Goal: Task Accomplishment & Management: Use online tool/utility

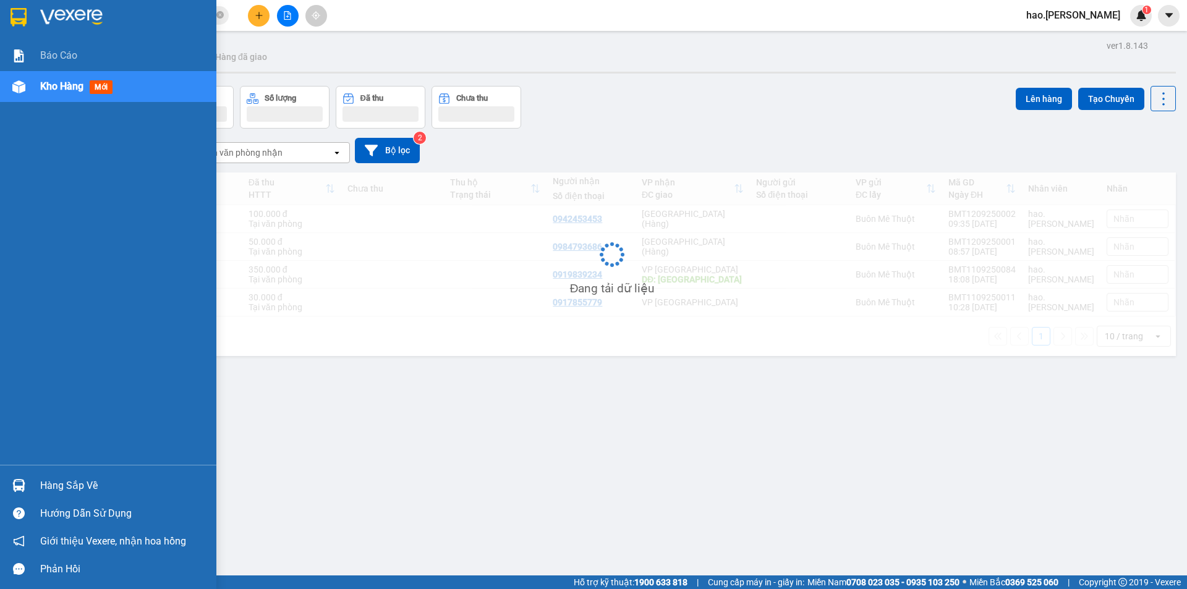
click at [57, 88] on span "Kho hàng" at bounding box center [61, 86] width 43 height 12
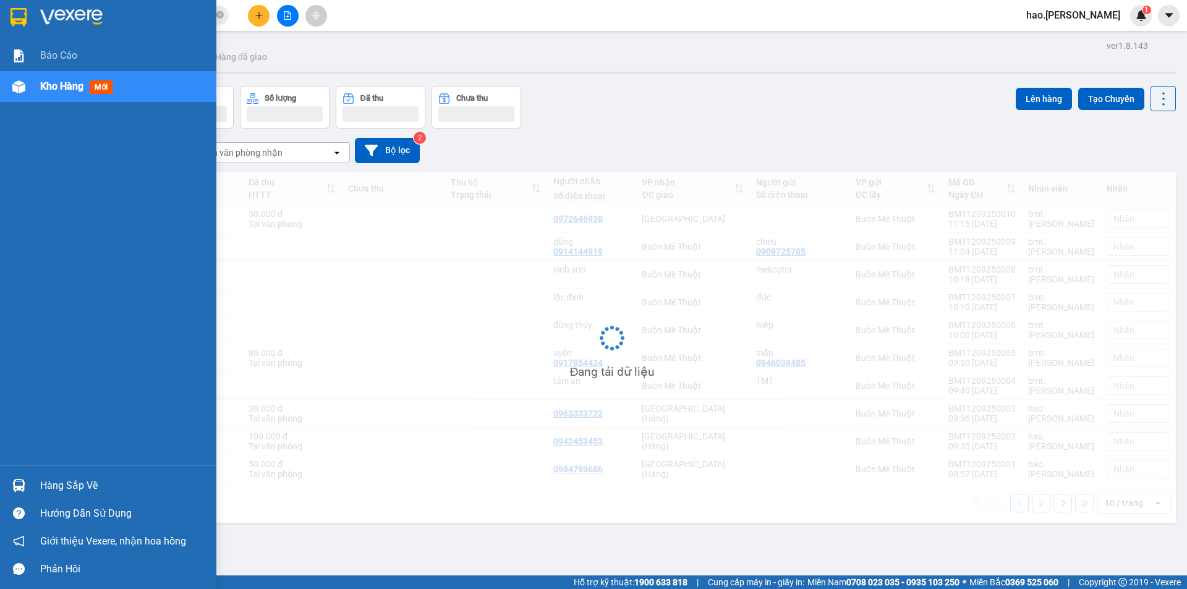
click at [57, 89] on span "Kho hàng" at bounding box center [61, 86] width 43 height 12
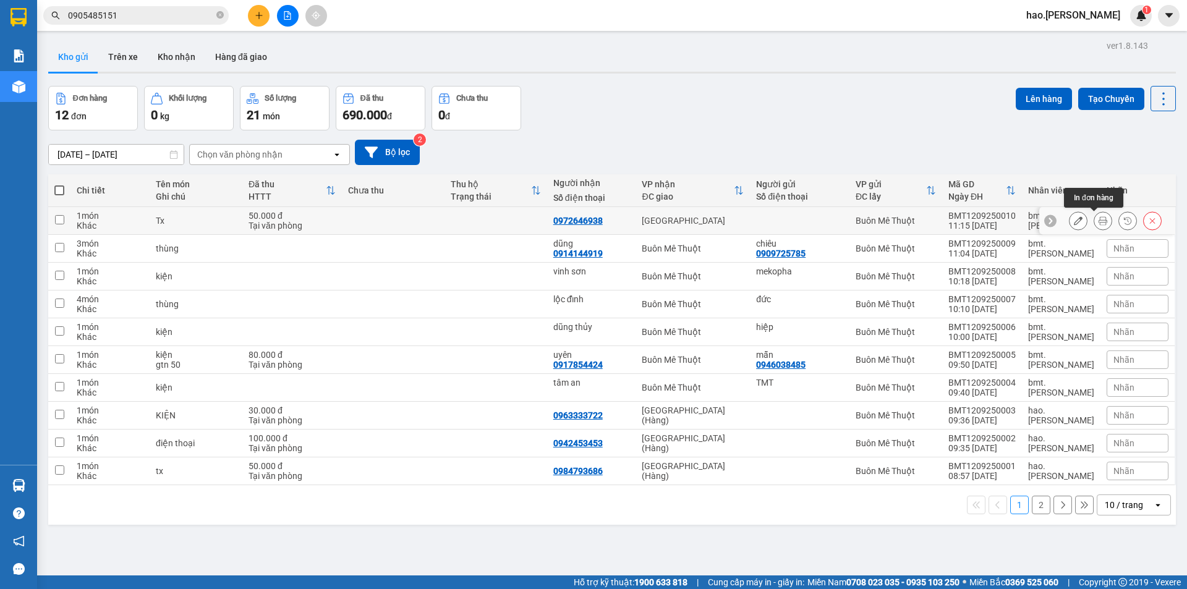
click at [1098, 220] on button at bounding box center [1102, 221] width 17 height 22
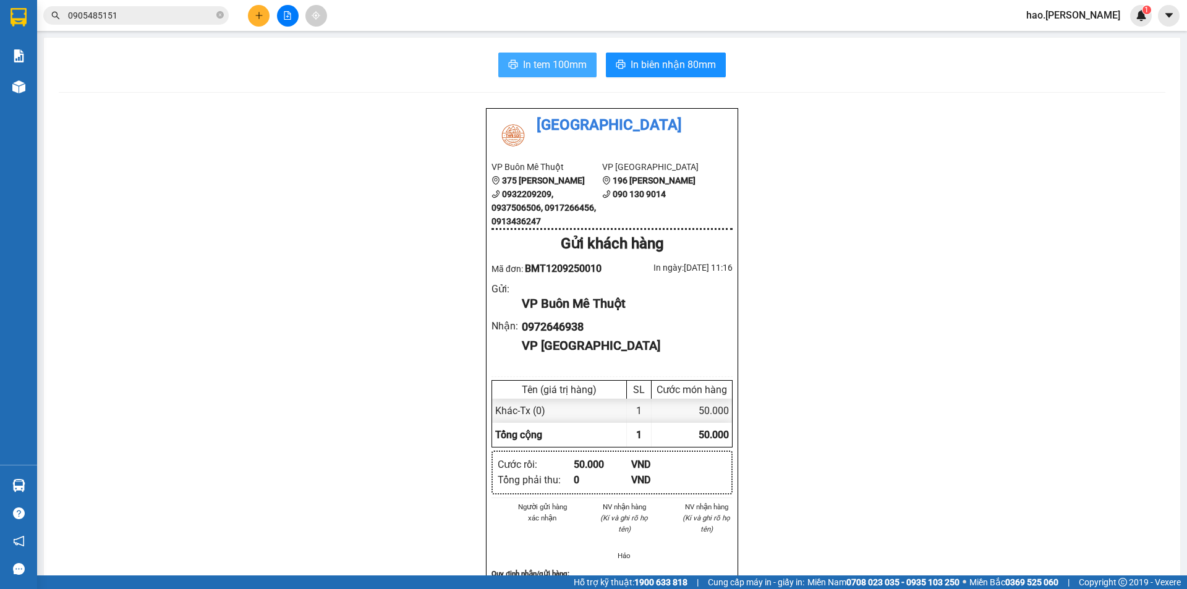
click at [546, 69] on span "In tem 100mm" at bounding box center [555, 64] width 64 height 15
click at [698, 67] on span "In biên nhận 80mm" at bounding box center [673, 64] width 85 height 15
